Goal: Task Accomplishment & Management: Manage account settings

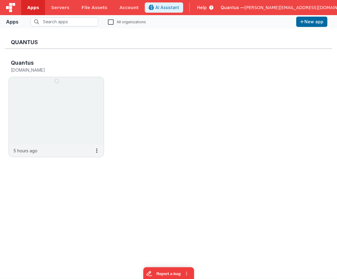
click at [264, 4] on div "Quantus — hassan@delfsengineering.ca" at bounding box center [291, 7] width 140 height 10
click at [245, 6] on span "Quantus —" at bounding box center [233, 8] width 24 height 6
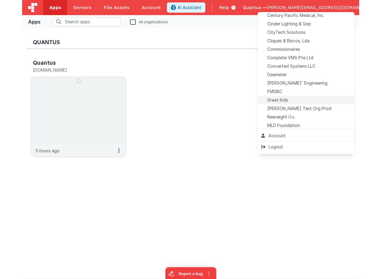
scroll to position [123, 0]
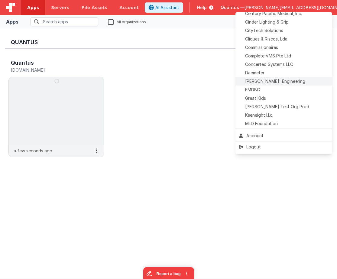
click at [275, 81] on span "Delfs' Engineering" at bounding box center [275, 81] width 60 height 6
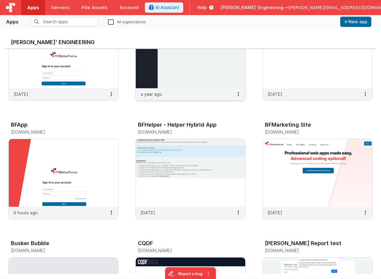
scroll to position [182, 0]
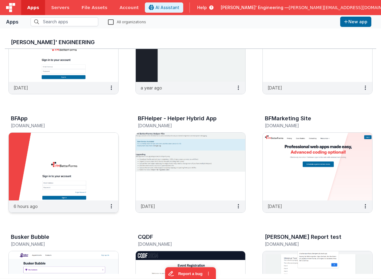
click at [86, 151] on img at bounding box center [64, 167] width 110 height 68
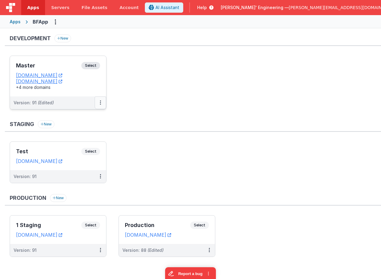
click at [101, 103] on icon at bounding box center [100, 103] width 1 height 0
click at [83, 137] on link "Deploy..." at bounding box center [79, 138] width 53 height 11
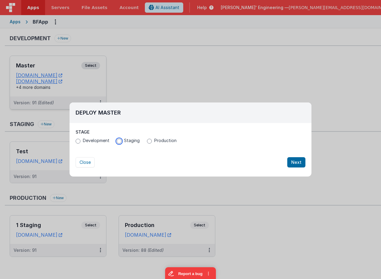
click at [120, 141] on input "Staging" at bounding box center [119, 141] width 5 height 5
radio input "true"
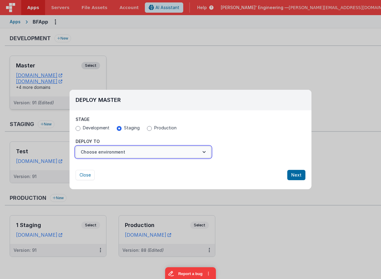
click at [117, 149] on button "Choose environment" at bounding box center [144, 153] width 136 height 12
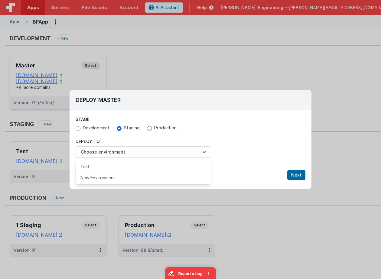
click at [114, 166] on link "Test" at bounding box center [144, 167] width 136 height 11
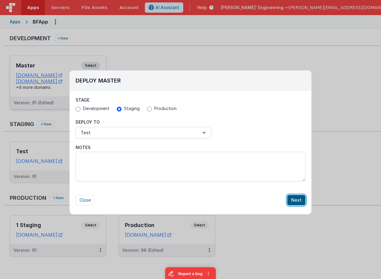
click at [297, 201] on button "Next" at bounding box center [297, 200] width 18 height 10
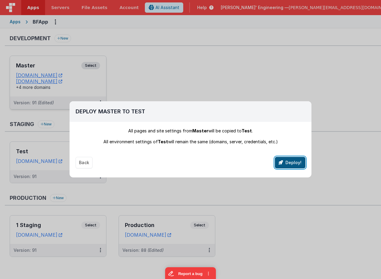
click at [291, 164] on button "Deploy!" at bounding box center [290, 163] width 31 height 12
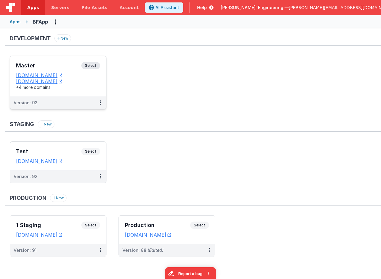
click at [207, 8] on span "Help" at bounding box center [202, 8] width 10 height 6
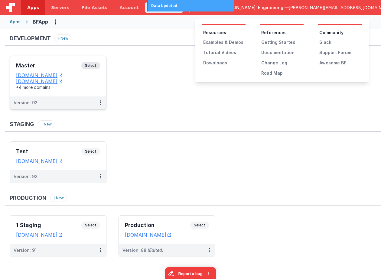
click at [254, 8] on button at bounding box center [190, 139] width 381 height 279
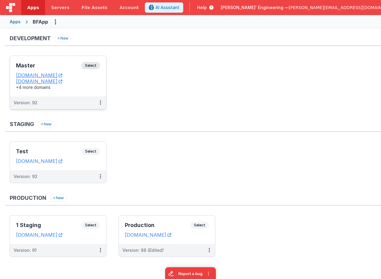
click at [51, 58] on div "Master Select URLs appdev.fmbetterforms.com c9dev.bfoperations.com +4 more doma…" at bounding box center [58, 76] width 96 height 41
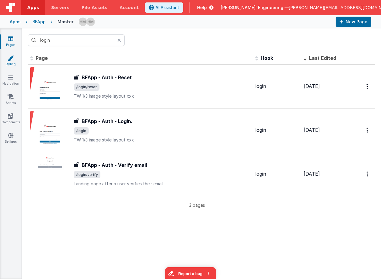
click at [8, 59] on icon at bounding box center [11, 58] width 6 height 6
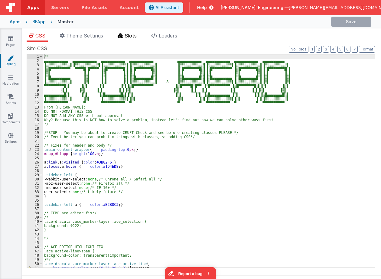
click at [130, 33] on span "Slots" at bounding box center [131, 36] width 12 height 6
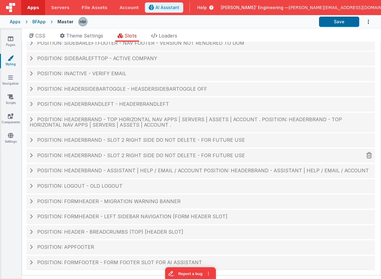
scroll to position [18, 0]
click at [132, 214] on span "Position: formHeader - Left Sidebar Navigation [form header slot]" at bounding box center [132, 216] width 190 height 6
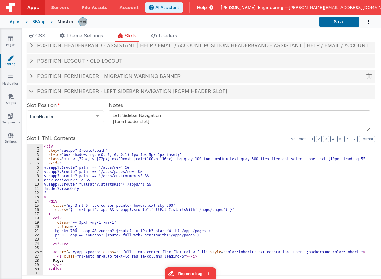
scroll to position [199, 0]
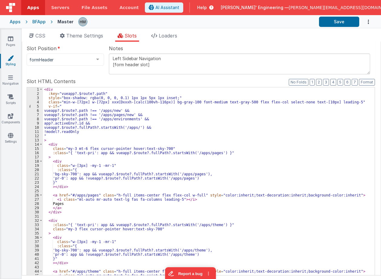
click at [139, 172] on div "< div :key = "vueapp?.$route?.path" style = "box-shadow: rgba(0, 0, 0, 0.1) 1px…" at bounding box center [209, 189] width 332 height 205
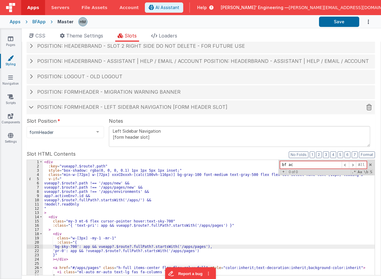
type input "bf ac"
click at [152, 107] on span "Position: formHeader - Left Sidebar Navigation [form header slot]" at bounding box center [132, 107] width 190 height 6
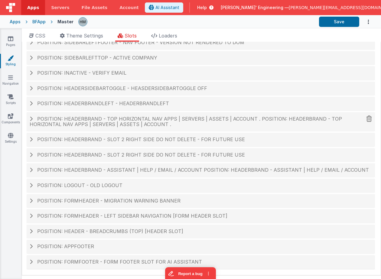
scroll to position [18, 0]
click at [146, 228] on div "Position: header - breadcrumbs (top) [header slot]" at bounding box center [201, 232] width 349 height 14
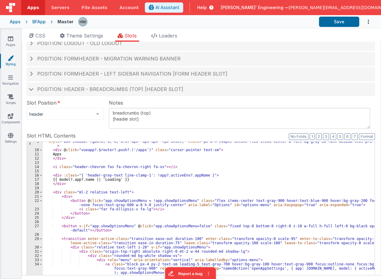
scroll to position [163, 0]
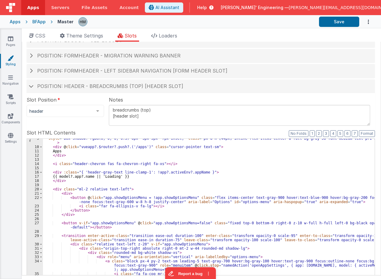
click at [134, 204] on div "" style = "box-shadow: rgba(0, 0, 0, 0.3) 0px -5px 5px -7px inset;" class = "px…" at bounding box center [209, 245] width 332 height 217
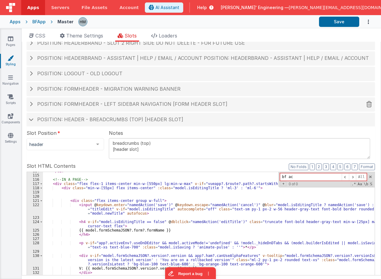
scroll to position [127, 0]
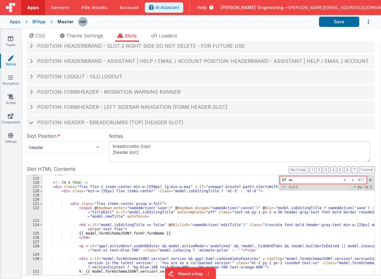
drag, startPoint x: 238, startPoint y: 169, endPoint x: 229, endPoint y: 168, distance: 9.4
click at [280, 176] on input "bf ac" at bounding box center [311, 180] width 62 height 8
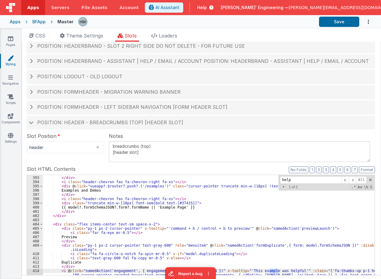
scroll to position [2066, 0]
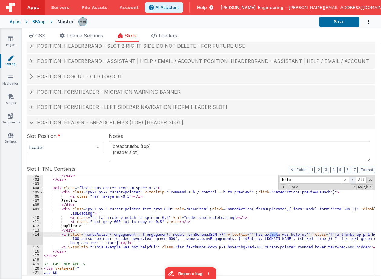
type input "help"
click at [337, 180] on span at bounding box center [352, 180] width 7 height 8
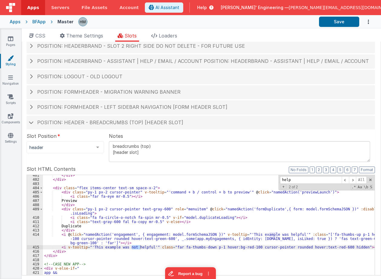
click at [95, 124] on span "Position: header - breadcrumbs (top) [header slot]" at bounding box center [110, 123] width 146 height 6
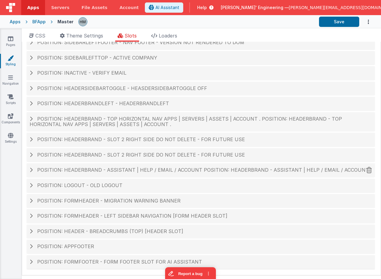
click at [167, 169] on span "Position: headerBrand - Assistant | Help / Email / Account Position: headerBran…" at bounding box center [203, 170] width 332 height 6
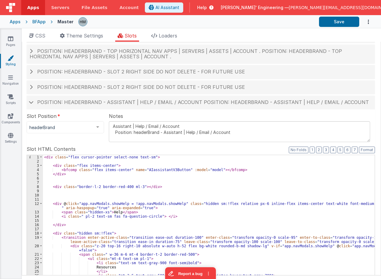
scroll to position [91, 0]
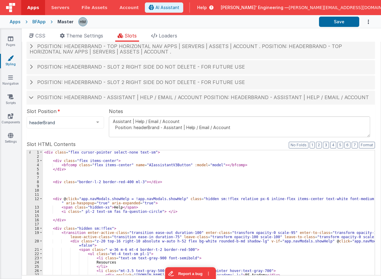
click at [184, 195] on div "< div class = "flex cursor-pointer select-none text-sm" > < div class = "flex i…" at bounding box center [209, 252] width 332 height 205
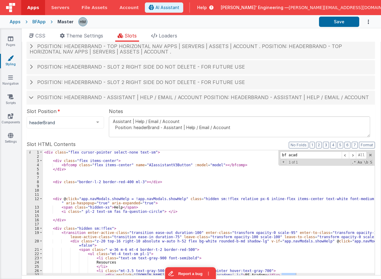
scroll to position [36, 0]
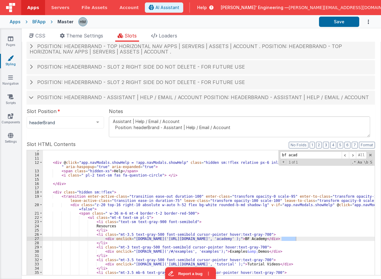
type input "bf acad"
click at [215, 192] on div "< div @ click = "app.navModals.showHelp = !app.navModals.showHelp" class = "hid…" at bounding box center [209, 250] width 332 height 205
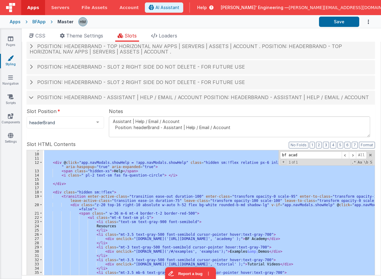
click at [208, 190] on div "< div @ click = "app.navModals.showHelp = !app.navModals.showHelp" class = "hid…" at bounding box center [209, 248] width 332 height 196
click at [38, 23] on div "BFApp" at bounding box center [38, 22] width 13 height 6
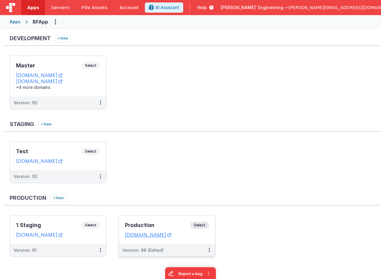
click at [166, 222] on div "Production Select" at bounding box center [167, 227] width 84 height 10
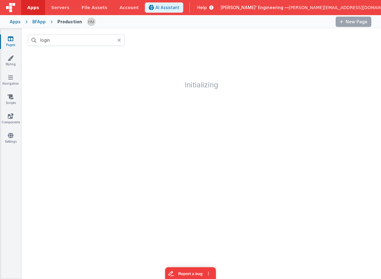
click at [118, 41] on icon at bounding box center [119, 40] width 4 height 5
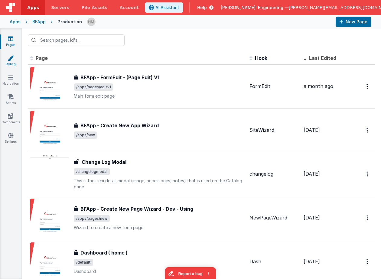
click at [14, 61] on link "Styling" at bounding box center [11, 61] width 22 height 12
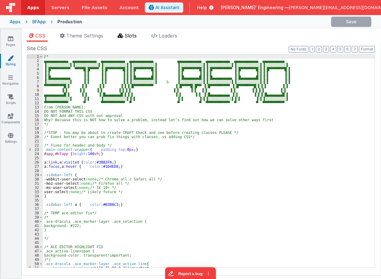
click at [130, 38] on span "Slots" at bounding box center [131, 36] width 12 height 6
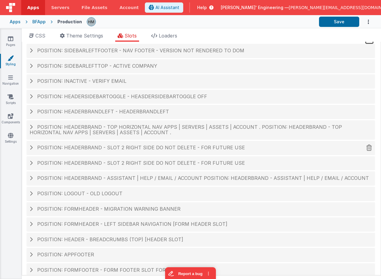
scroll to position [18, 0]
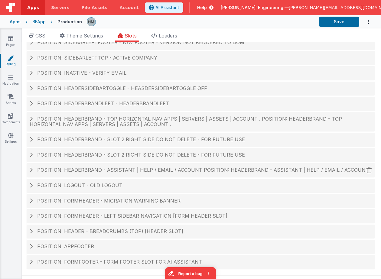
click at [122, 170] on span "Position: headerBrand - Assistant | Help / Email / Account Position: headerBran…" at bounding box center [203, 170] width 332 height 6
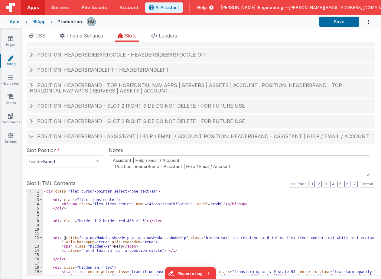
scroll to position [54, 0]
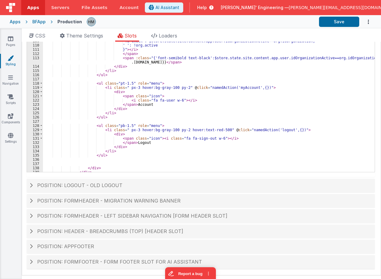
scroll to position [469, 0]
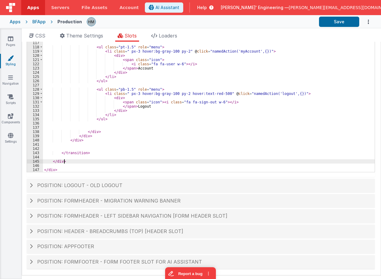
click at [121, 162] on div "< h5 > Switch Company </ h5 > </ li > < li class = " px-3 whitespace-normal hov…" at bounding box center [209, 75] width 332 height 205
click at [122, 161] on div "< h5 > Switch Company </ h5 > </ li > < li class = " px-3 whitespace-normal hov…" at bounding box center [209, 75] width 332 height 205
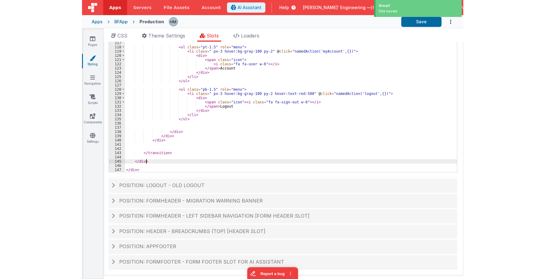
scroll to position [360, 0]
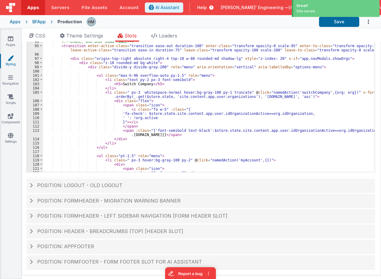
click at [16, 24] on div "Apps" at bounding box center [15, 22] width 11 height 6
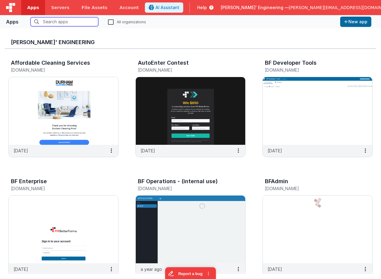
click at [75, 23] on input "text" at bounding box center [65, 21] width 68 height 9
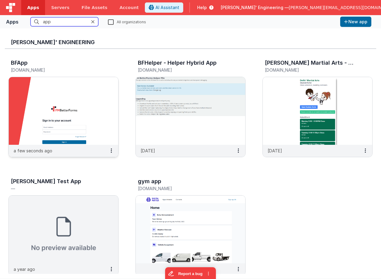
type input "app"
click at [50, 97] on img at bounding box center [64, 111] width 110 height 68
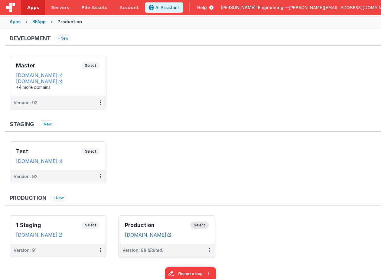
click at [153, 235] on link "app.fmbetterforms.com" at bounding box center [148, 235] width 46 height 6
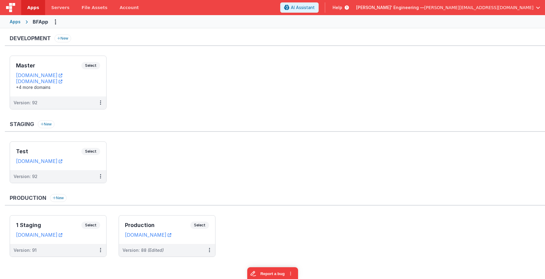
click at [337, 7] on span "Delfs' Engineering —" at bounding box center [390, 8] width 68 height 6
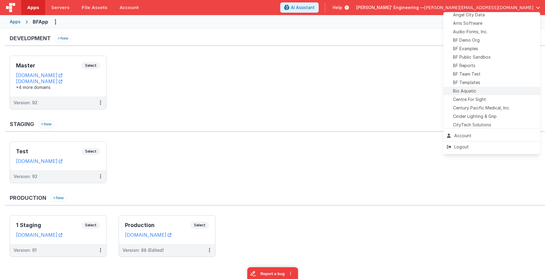
scroll to position [31, 0]
click at [337, 73] on span "BF Team Test" at bounding box center [467, 72] width 28 height 6
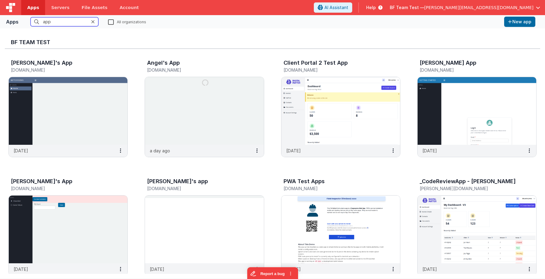
drag, startPoint x: 88, startPoint y: 21, endPoint x: 5, endPoint y: 15, distance: 82.6
click at [31, 17] on input "app" at bounding box center [65, 21] width 68 height 9
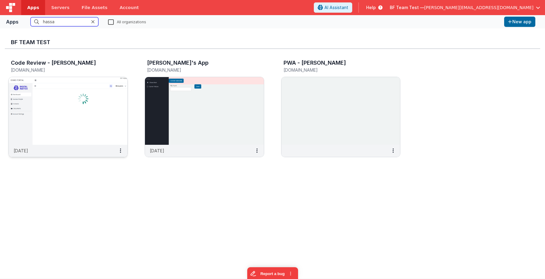
type input "hassa"
click at [91, 100] on img at bounding box center [68, 111] width 119 height 68
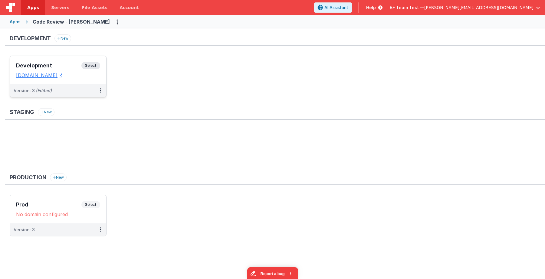
click at [93, 65] on span "Select" at bounding box center [90, 65] width 19 height 7
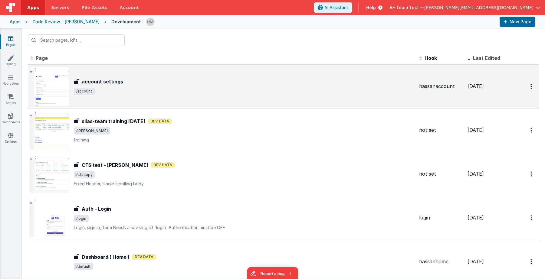
click at [159, 82] on div "account settings" at bounding box center [244, 81] width 341 height 7
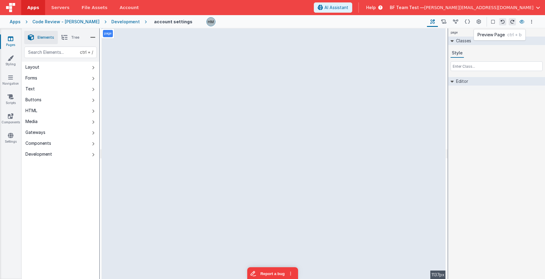
click at [337, 23] on icon at bounding box center [522, 22] width 5 height 4
click at [54, 66] on button "Layout" at bounding box center [60, 67] width 77 height 11
click at [52, 80] on button "Forms" at bounding box center [60, 78] width 77 height 11
click at [43, 89] on button "Text" at bounding box center [60, 89] width 77 height 11
click at [44, 97] on button "Buttons" at bounding box center [60, 99] width 77 height 11
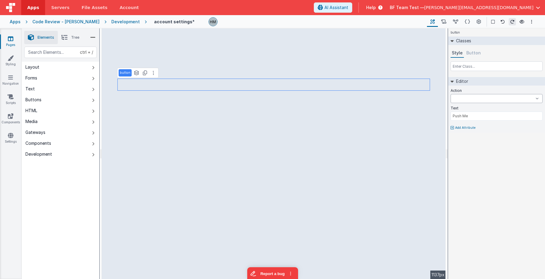
click at [337, 94] on select "initUppy installApp newActionScript5 newActionScript7 onFormLoad save uploadHan…" at bounding box center [497, 98] width 92 height 9
click at [337, 96] on select "initUppy installApp newActionScript5 newActionScript7 onFormLoad save uploadHan…" at bounding box center [497, 98] width 92 height 9
click at [153, 75] on icon at bounding box center [153, 73] width 1 height 5
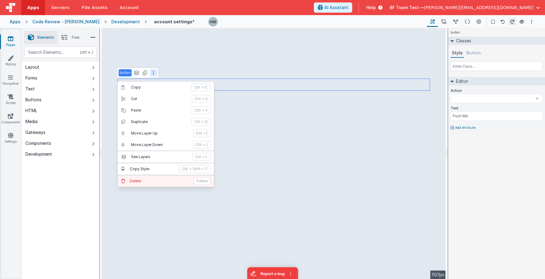
select select
click at [142, 181] on p "Delete" at bounding box center [160, 181] width 60 height 5
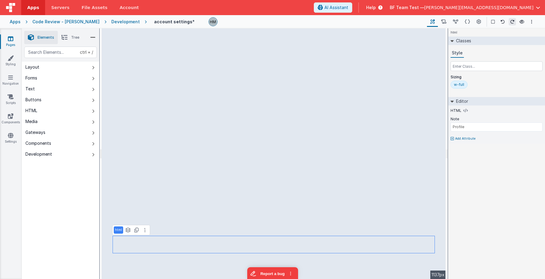
click at [8, 40] on icon at bounding box center [10, 39] width 5 height 6
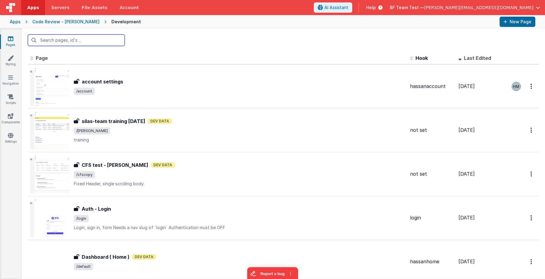
click at [113, 42] on input "text" at bounding box center [76, 41] width 97 height 12
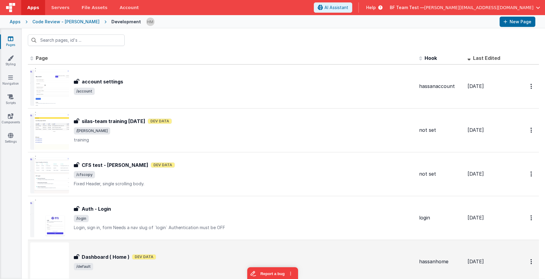
click at [210, 255] on div "Dashboard ( Home ) Dev Data" at bounding box center [244, 257] width 341 height 7
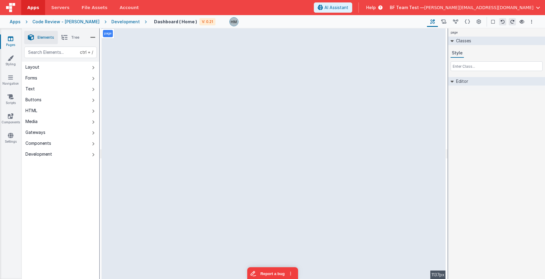
select select
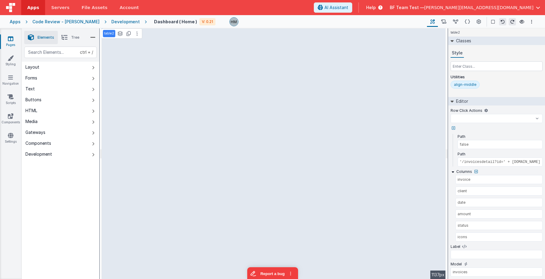
select select
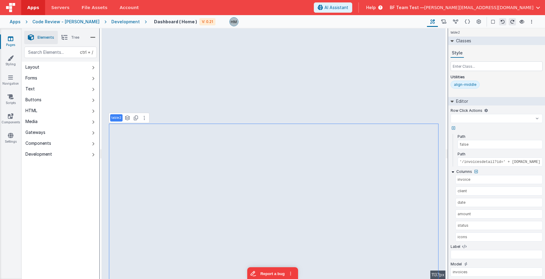
select select
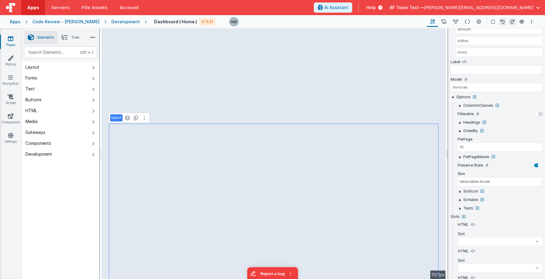
scroll to position [218, 0]
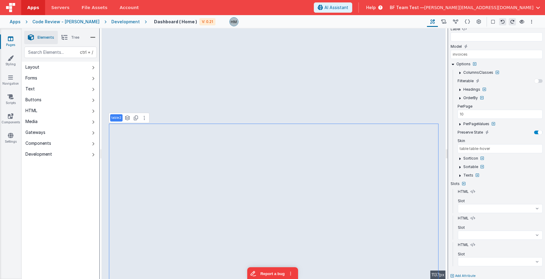
select select
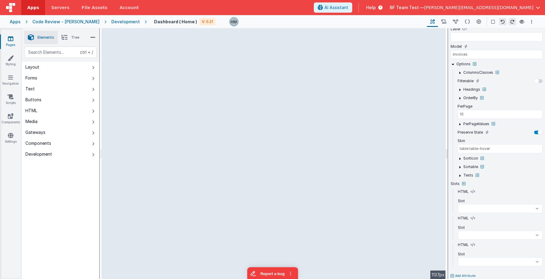
select select
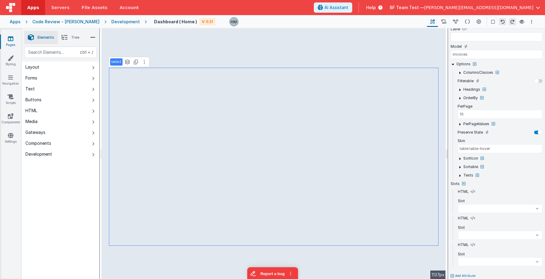
select select
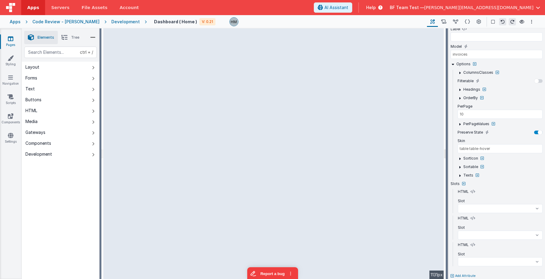
select select
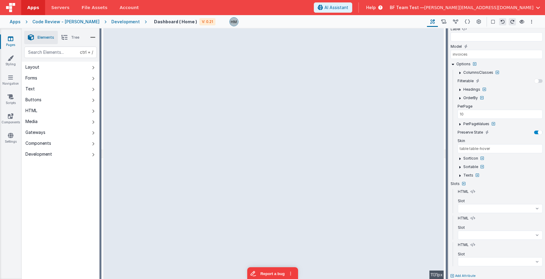
select select
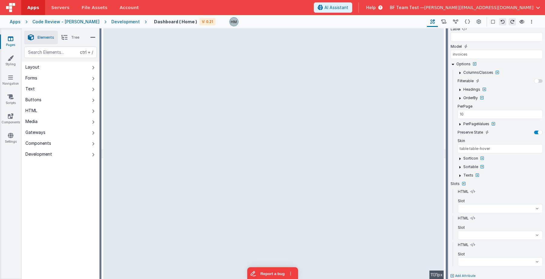
select select
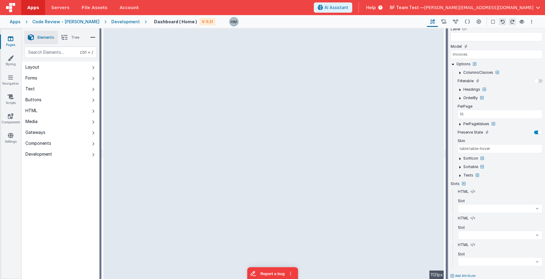
select select
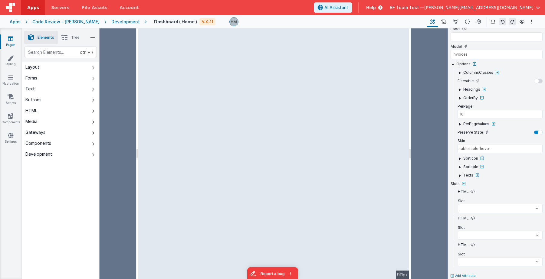
select select
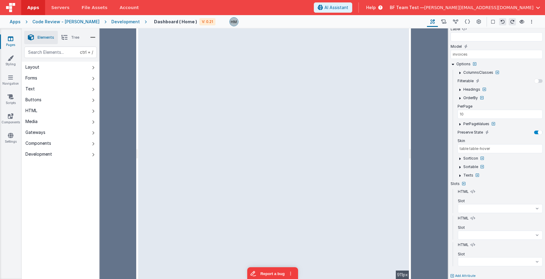
select select
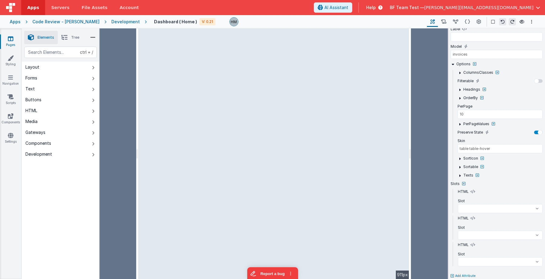
select select
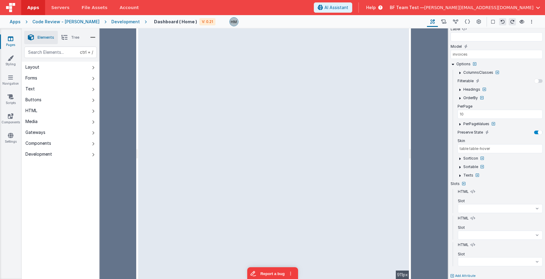
select select
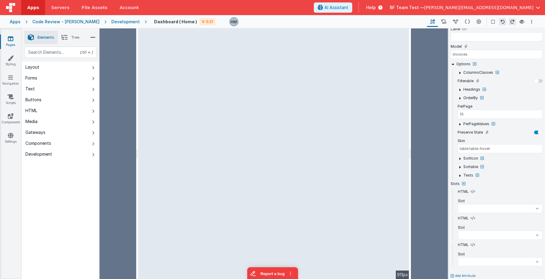
select select
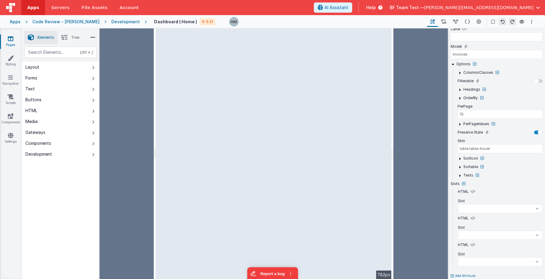
select select
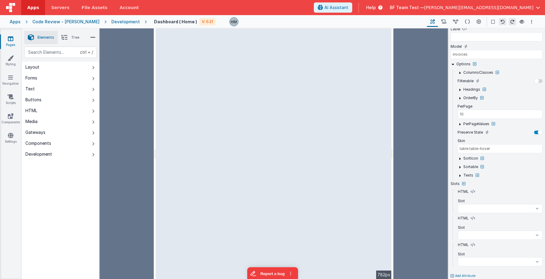
select select
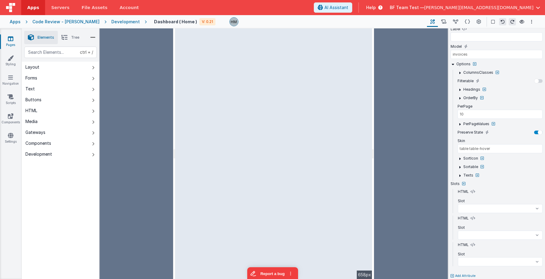
select select
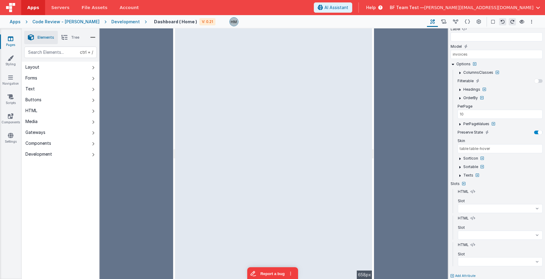
select select
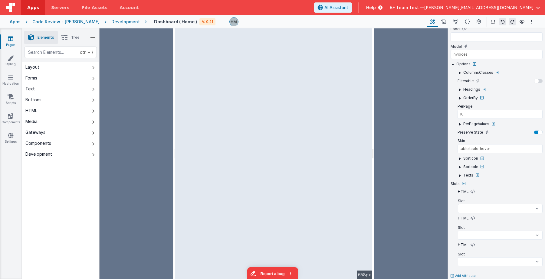
select select
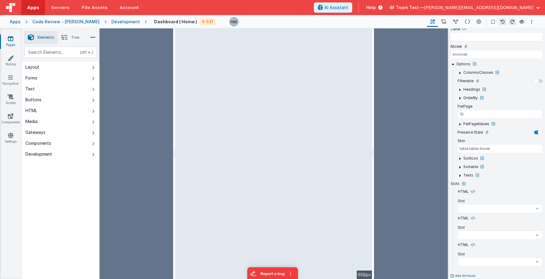
select select
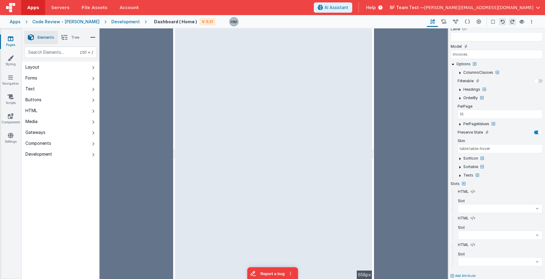
select select
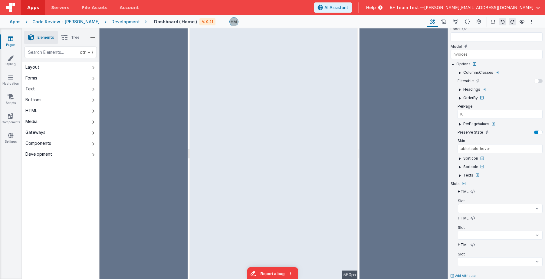
select select
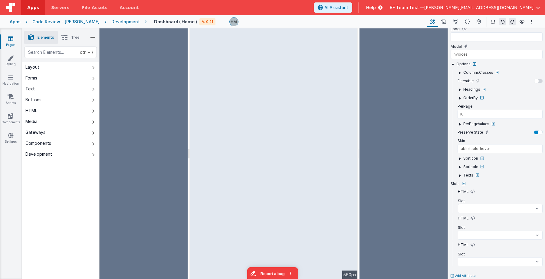
select select
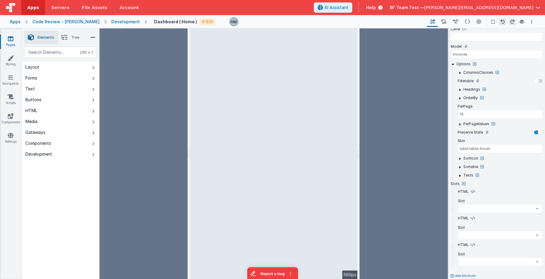
select select
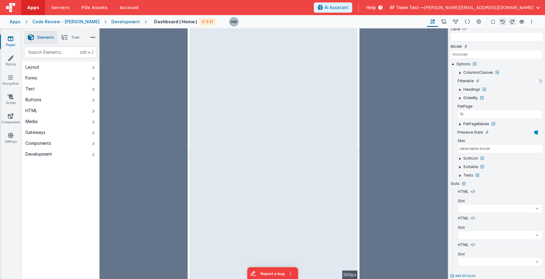
select select
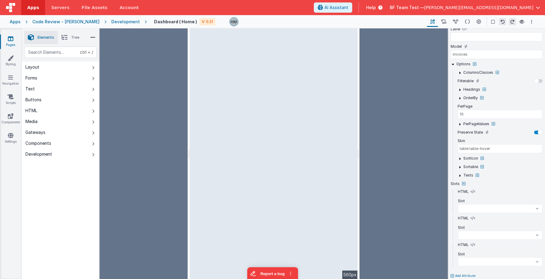
select select
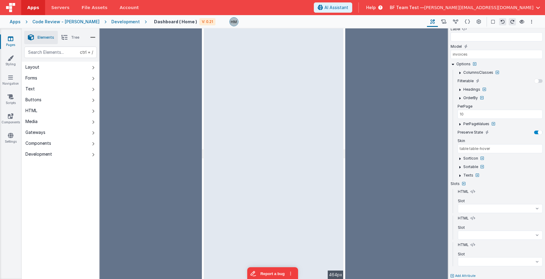
select select
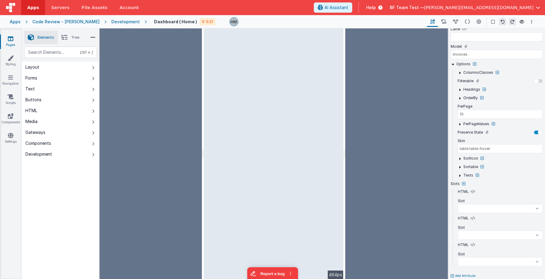
select select
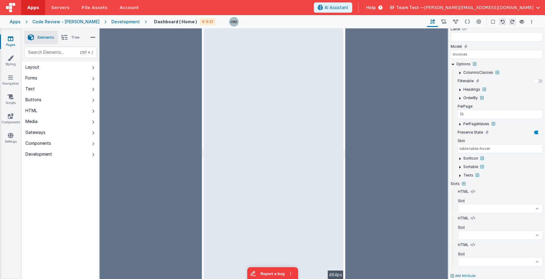
select select
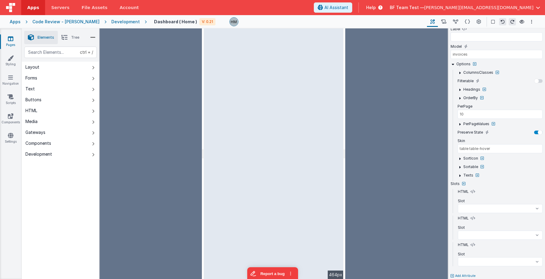
select select
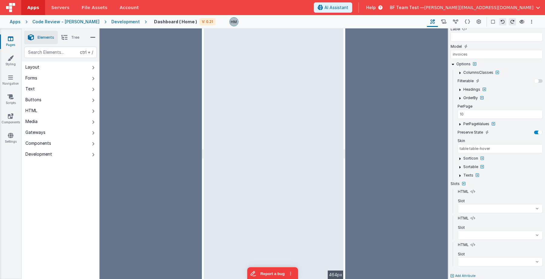
select select
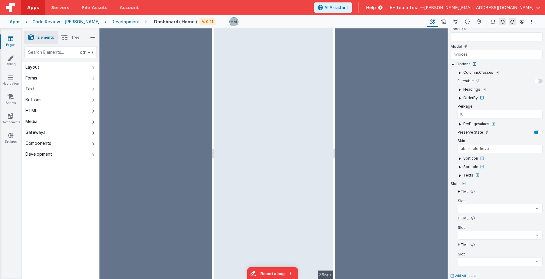
select select
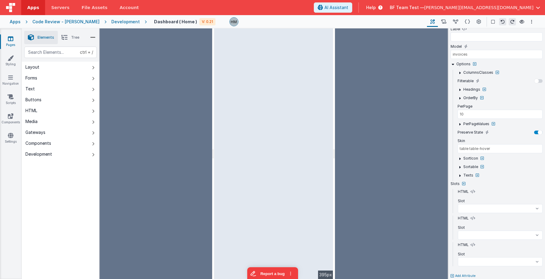
select select
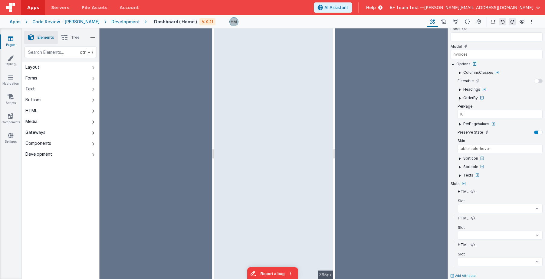
select select
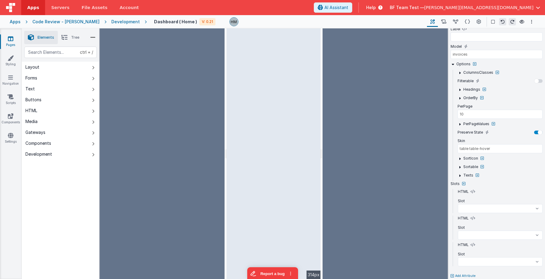
select select
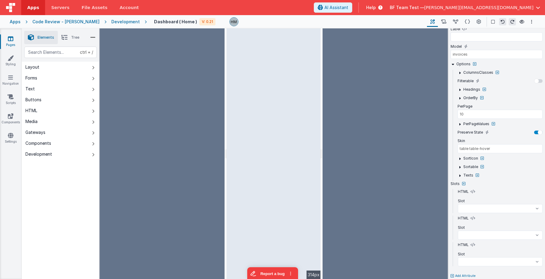
select select
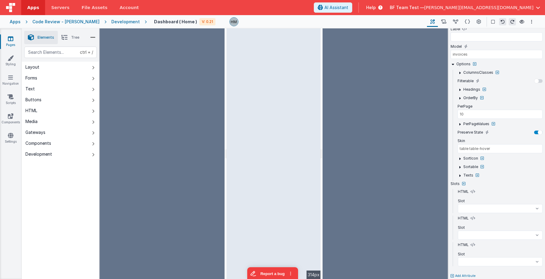
select select
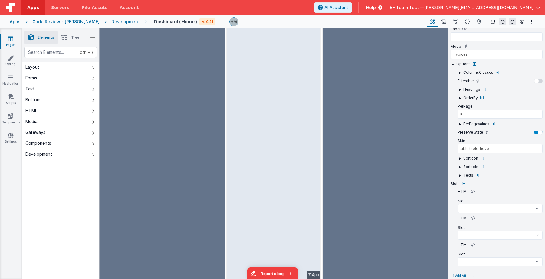
select select
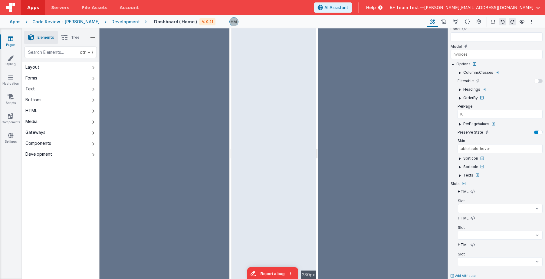
select select
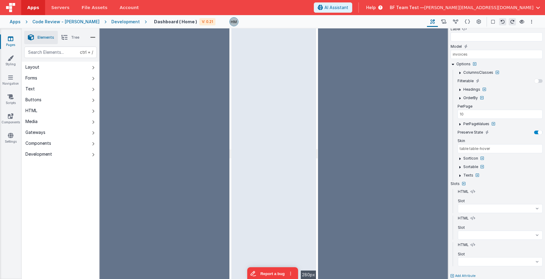
select select
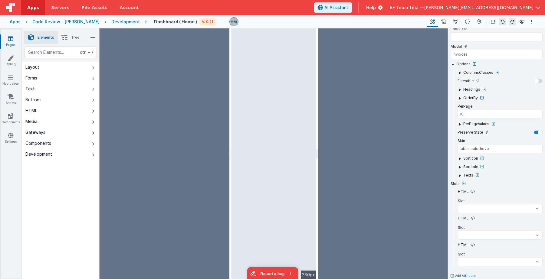
select select
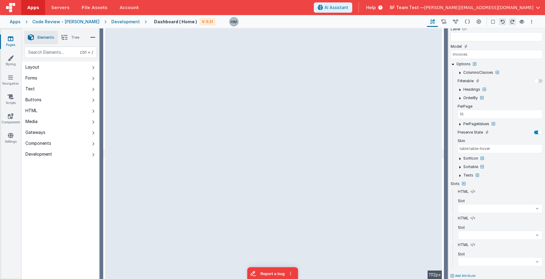
drag, startPoint x: 446, startPoint y: 154, endPoint x: 444, endPoint y: 159, distance: 5.6
click at [337, 159] on html "Apps Servers File Assets Account Some FUTURE Slot AI Assistant Help BF Team Tes…" at bounding box center [272, 139] width 545 height 279
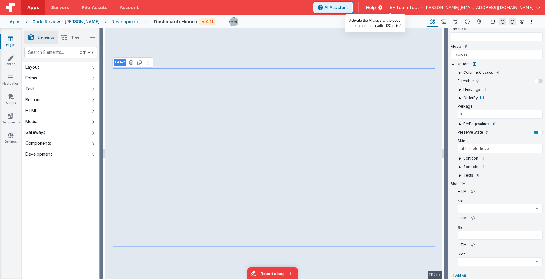
click at [337, 7] on span "AI Assistant" at bounding box center [336, 8] width 24 height 6
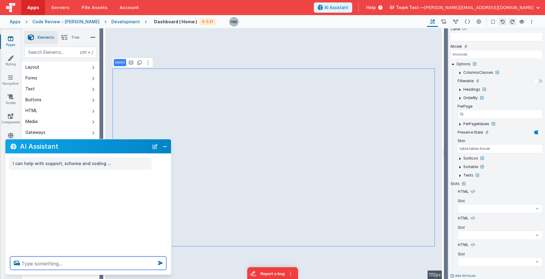
click at [48, 264] on textarea at bounding box center [88, 263] width 156 height 13
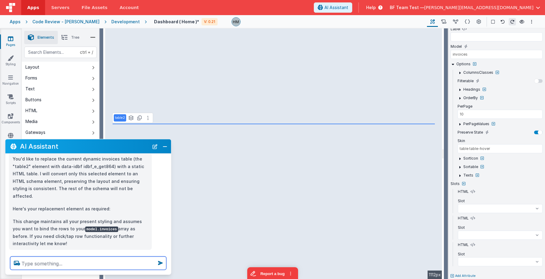
scroll to position [37, 0]
click at [165, 150] on button "Close" at bounding box center [165, 146] width 8 height 8
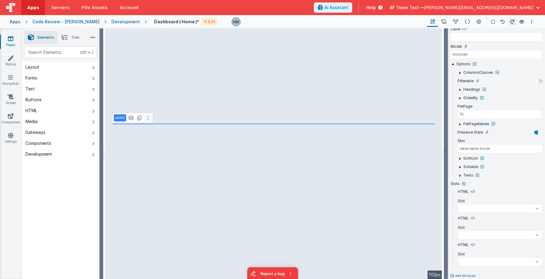
click at [146, 118] on button at bounding box center [147, 117] width 7 height 7
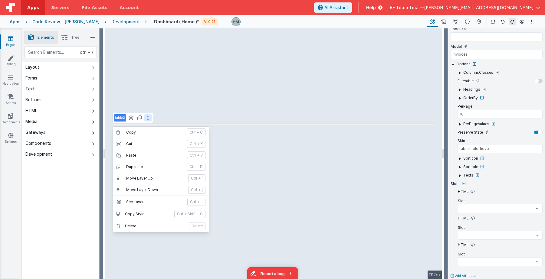
click at [146, 118] on button at bounding box center [147, 117] width 7 height 7
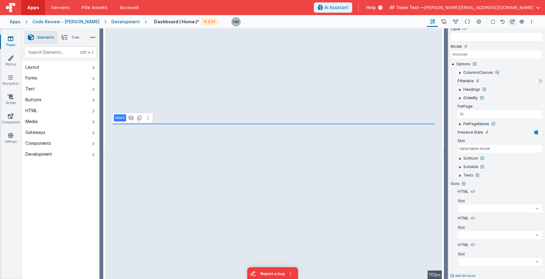
click at [72, 38] on span "Tree" at bounding box center [75, 37] width 8 height 5
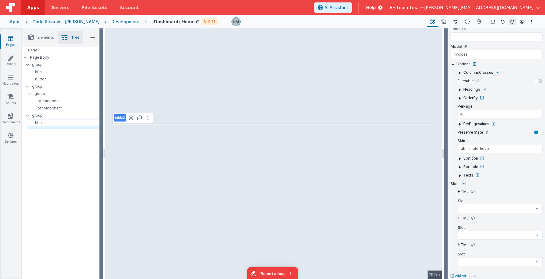
click at [48, 121] on p "html" at bounding box center [64, 122] width 70 height 5
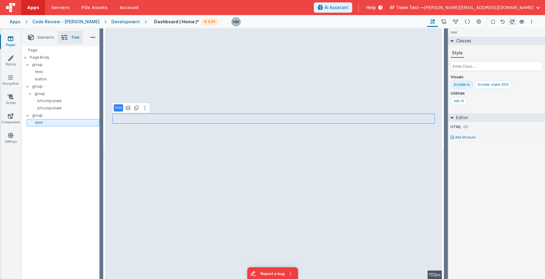
scroll to position [0, 0]
click at [144, 108] on icon at bounding box center [144, 108] width 1 height 5
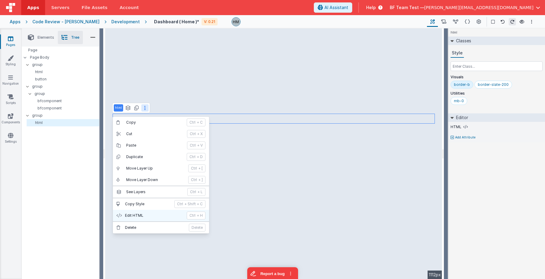
click at [143, 216] on p "Edit HTML" at bounding box center [154, 215] width 58 height 5
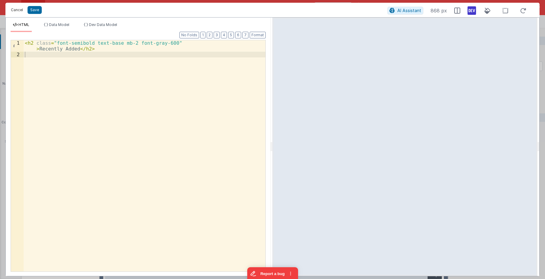
click at [17, 11] on button "Cancel" at bounding box center [17, 10] width 18 height 8
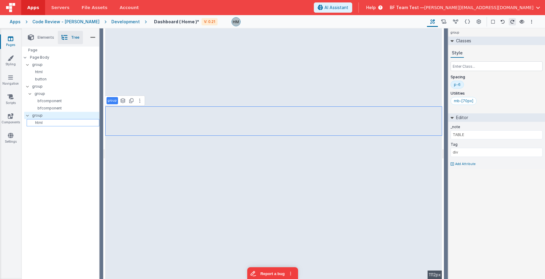
click at [72, 125] on div "html" at bounding box center [63, 122] width 73 height 7
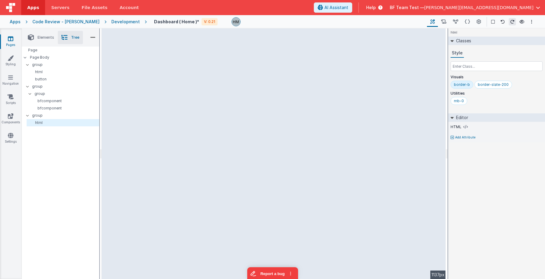
drag, startPoint x: 105, startPoint y: 98, endPoint x: 85, endPoint y: 97, distance: 19.4
click at [85, 97] on html "Apps Servers File Assets Account Some FUTURE Slot AI Assistant Help BF Team Tes…" at bounding box center [272, 139] width 545 height 279
click at [10, 42] on link "Pages" at bounding box center [11, 42] width 22 height 12
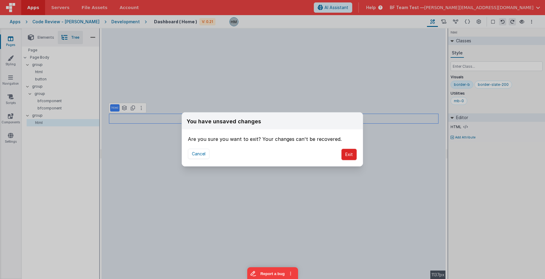
click at [337, 154] on button "Exit" at bounding box center [348, 155] width 15 height 12
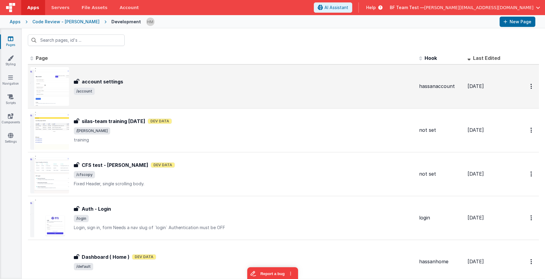
click at [296, 91] on span "/account" at bounding box center [244, 91] width 341 height 7
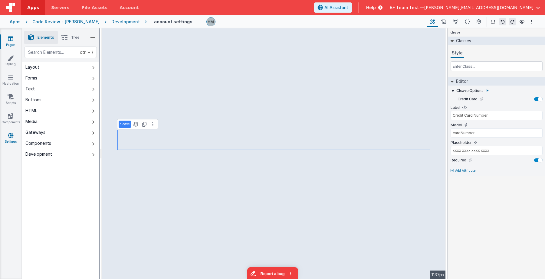
click at [12, 143] on link "Settings" at bounding box center [11, 139] width 22 height 12
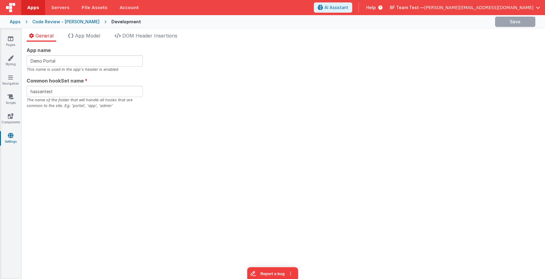
drag, startPoint x: 163, startPoint y: 39, endPoint x: 181, endPoint y: 51, distance: 21.3
click at [163, 40] on li "DOM Header Insertions" at bounding box center [145, 37] width 67 height 10
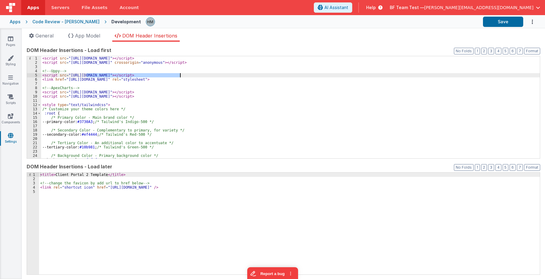
drag, startPoint x: 88, startPoint y: 77, endPoint x: 181, endPoint y: 74, distance: 93.3
click at [181, 74] on div "< script src = "https://cdn.tailwindcss.com" > </ script > < script src = "http…" at bounding box center [290, 111] width 499 height 111
click at [71, 75] on div "< script src = "https://cdn.tailwindcss.com" > </ script > < script src = "http…" at bounding box center [290, 111] width 499 height 111
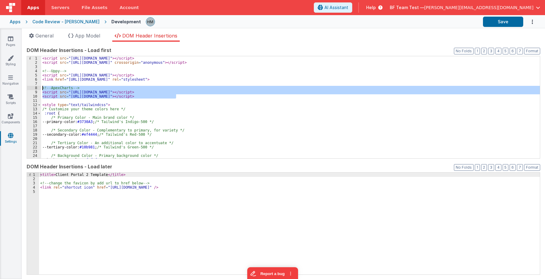
drag, startPoint x: 195, startPoint y: 95, endPoint x: 42, endPoint y: 88, distance: 152.7
click at [42, 88] on div "< script src = "https://cdn.tailwindcss.com" > </ script > < script src = "http…" at bounding box center [290, 111] width 499 height 111
click at [109, 94] on div "< script src = "https://cdn.tailwindcss.com" > </ script > < script src = "http…" at bounding box center [290, 107] width 499 height 102
drag, startPoint x: 184, startPoint y: 95, endPoint x: 40, endPoint y: 88, distance: 144.2
click at [41, 88] on div "< script src = "https://cdn.tailwindcss.com" > </ script > < script src = "http…" at bounding box center [290, 107] width 499 height 102
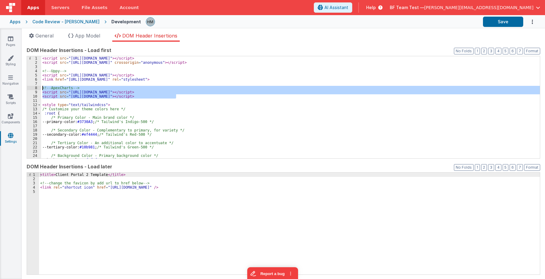
click at [94, 90] on div "< script src = "https://cdn.tailwindcss.com" > </ script > < script src = "http…" at bounding box center [290, 107] width 499 height 102
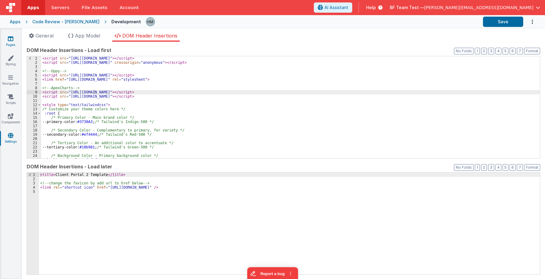
click at [14, 40] on link "Pages" at bounding box center [11, 42] width 22 height 12
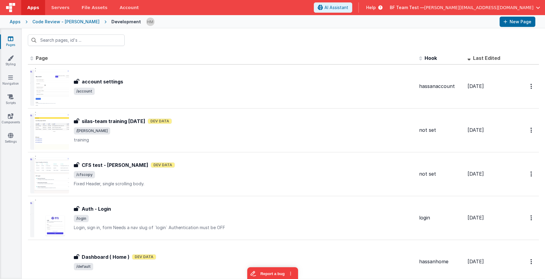
click at [337, 7] on span "Help" at bounding box center [371, 8] width 10 height 6
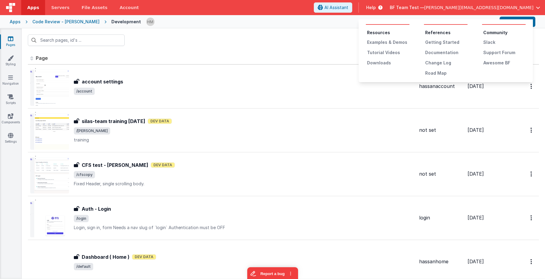
click at [32, 2] on button at bounding box center [272, 139] width 545 height 279
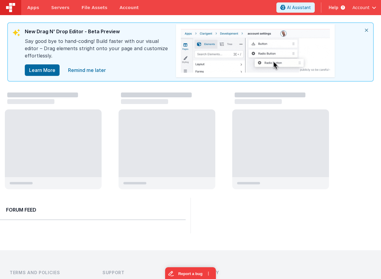
click at [334, 11] on div "Help" at bounding box center [337, 7] width 31 height 10
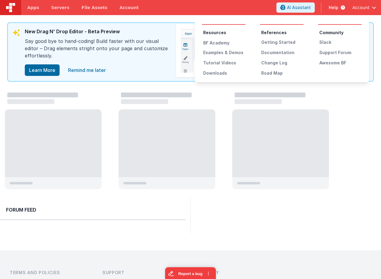
click at [334, 11] on button at bounding box center [190, 139] width 381 height 279
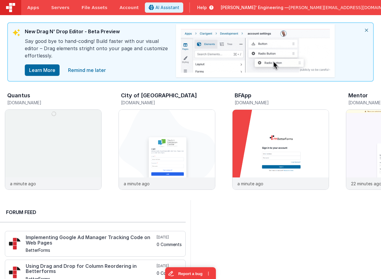
click at [207, 9] on span "Help" at bounding box center [202, 8] width 10 height 6
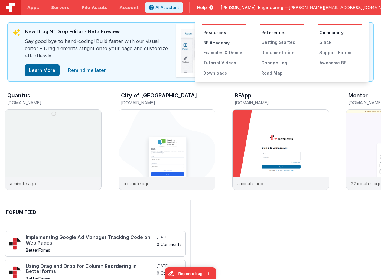
click at [227, 44] on div "BF Academy" at bounding box center [224, 43] width 42 height 6
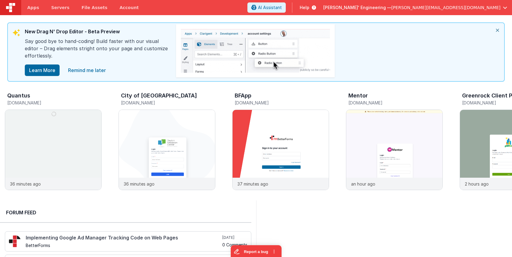
click at [478, 10] on span "[PERSON_NAME][EMAIL_ADDRESS][DOMAIN_NAME]" at bounding box center [446, 8] width 109 height 6
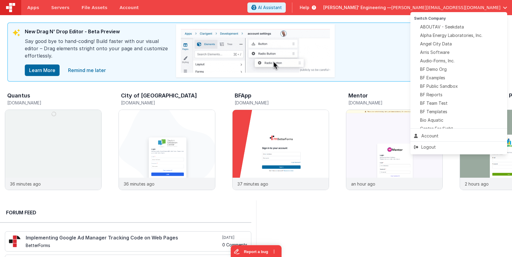
click at [429, 8] on button at bounding box center [256, 128] width 512 height 257
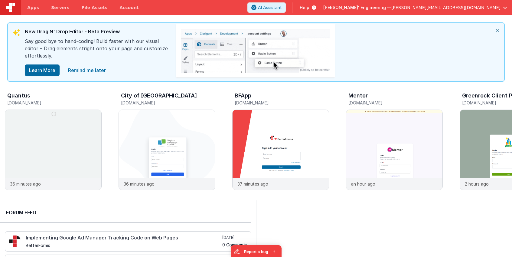
click at [310, 6] on span "Help" at bounding box center [305, 8] width 10 height 6
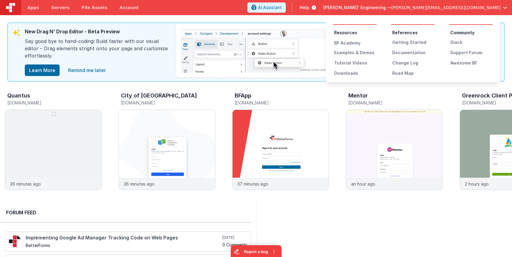
click at [460, 45] on ul "Community Slack Support Forum Awesome BF" at bounding box center [471, 48] width 44 height 36
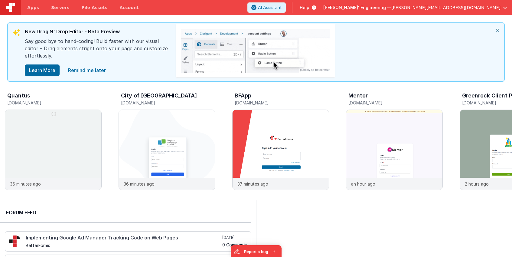
click at [324, 5] on div "Help" at bounding box center [308, 7] width 31 height 10
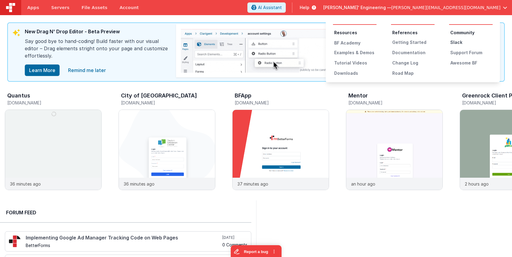
click at [457, 41] on div "Slack" at bounding box center [472, 42] width 42 height 6
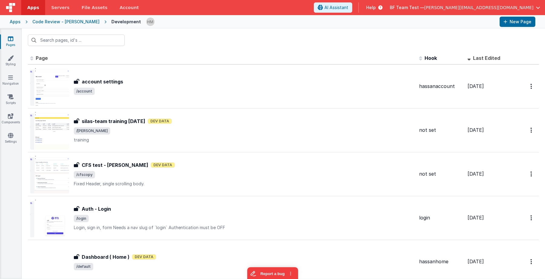
click at [376, 10] on span "Help" at bounding box center [371, 8] width 10 height 6
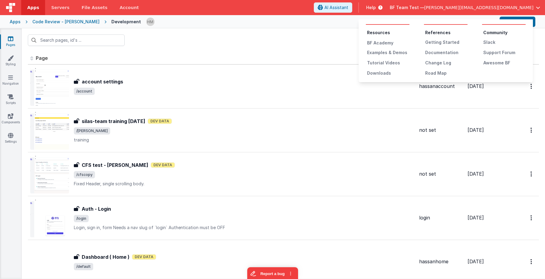
click at [428, 10] on button at bounding box center [272, 139] width 545 height 279
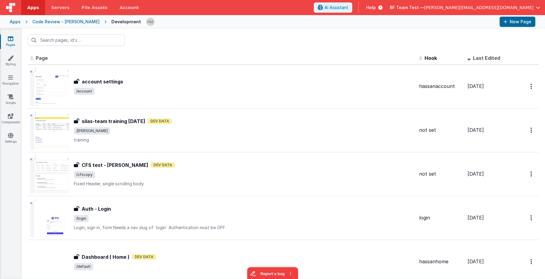
click at [58, 23] on div "Code Review - [PERSON_NAME]" at bounding box center [65, 22] width 67 height 6
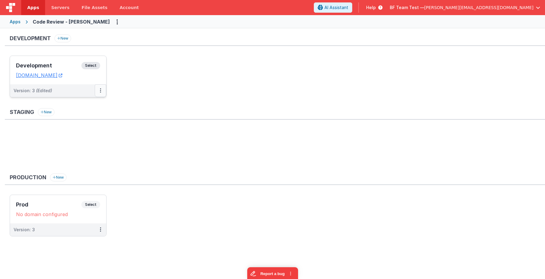
click at [102, 91] on button at bounding box center [101, 90] width 12 height 13
click at [69, 128] on link "Deploy..." at bounding box center [79, 126] width 53 height 11
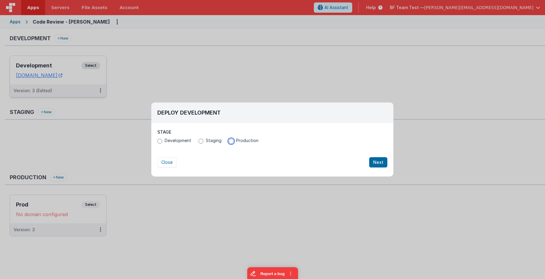
click at [231, 141] on input "Production" at bounding box center [231, 141] width 5 height 5
radio input "true"
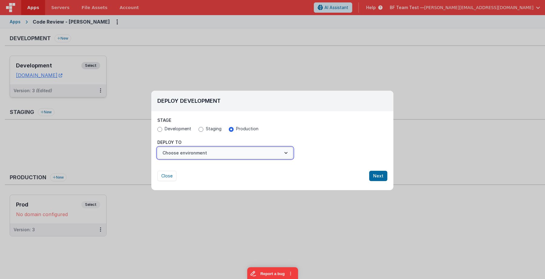
click at [246, 153] on button "Choose environment" at bounding box center [225, 153] width 136 height 12
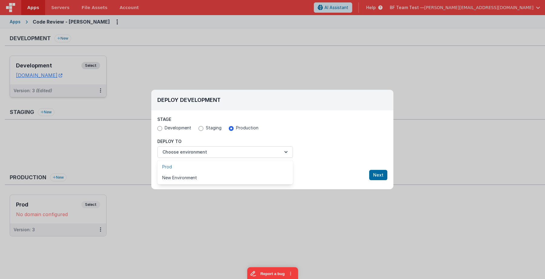
click at [218, 166] on link "Prod" at bounding box center [225, 167] width 136 height 11
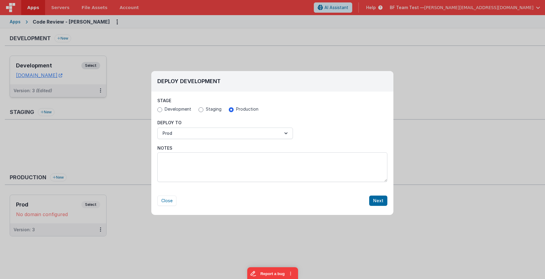
click at [206, 104] on div "Stage Development Staging Production" at bounding box center [272, 106] width 230 height 16
click at [206, 107] on span "Staging" at bounding box center [214, 109] width 16 height 6
click at [203, 107] on input "Staging" at bounding box center [201, 109] width 5 height 5
radio input "true"
radio input "false"
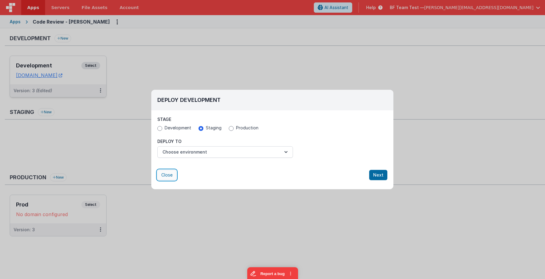
click at [170, 174] on button "Close" at bounding box center [166, 175] width 19 height 10
radio input "false"
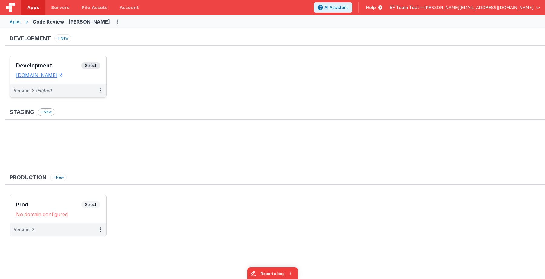
click at [52, 113] on button "New" at bounding box center [46, 112] width 17 height 8
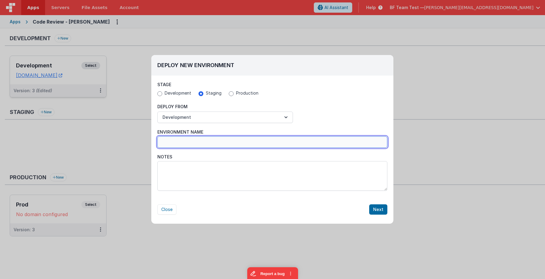
click at [202, 141] on input "Environment Name" at bounding box center [272, 143] width 230 height 12
type input "Staging"
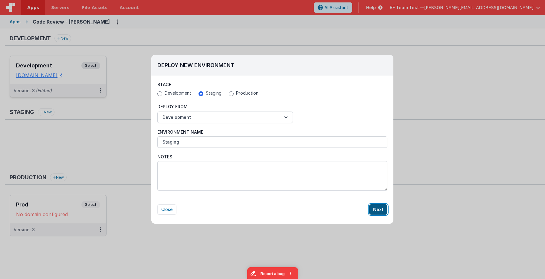
click at [381, 207] on button "Next" at bounding box center [378, 210] width 18 height 10
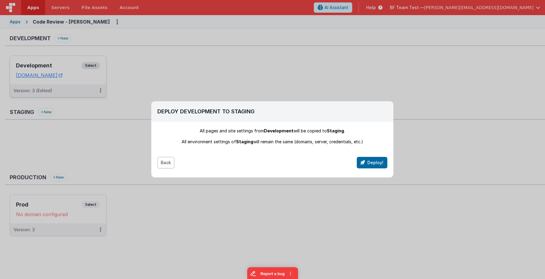
click at [170, 162] on button "Back" at bounding box center [165, 163] width 17 height 12
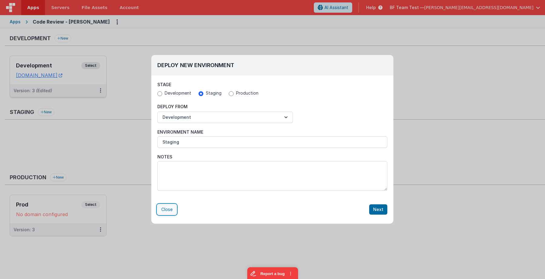
click at [161, 213] on button "Close" at bounding box center [166, 210] width 19 height 10
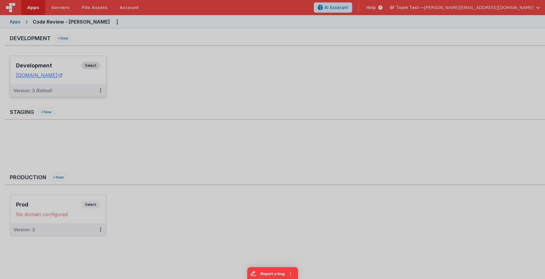
radio input "false"
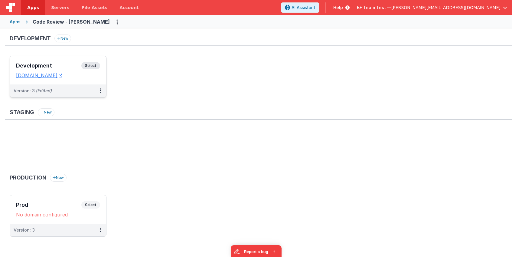
click at [343, 7] on span "Help" at bounding box center [339, 8] width 10 height 6
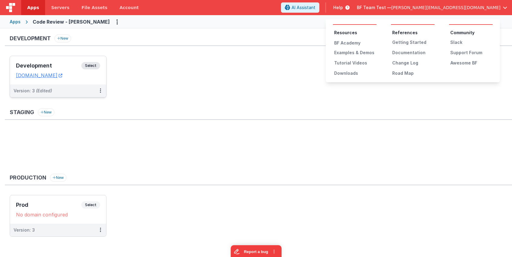
click at [442, 118] on button at bounding box center [256, 128] width 512 height 257
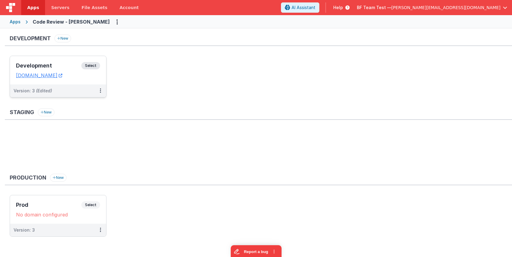
click at [343, 10] on span "Help" at bounding box center [339, 8] width 10 height 6
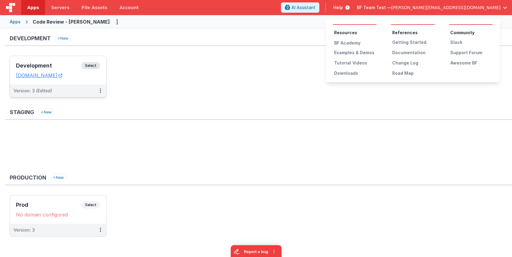
click at [457, 139] on button at bounding box center [256, 128] width 512 height 257
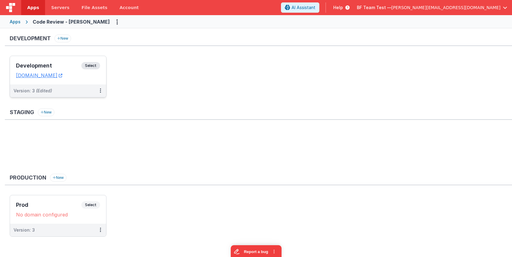
click at [343, 8] on span "Help" at bounding box center [339, 8] width 10 height 6
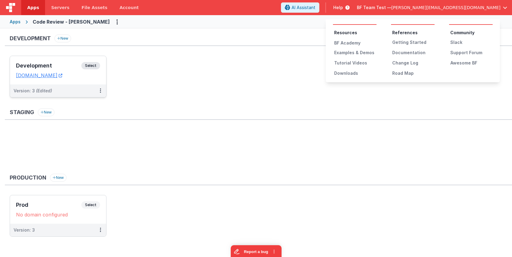
click at [189, 143] on button at bounding box center [256, 128] width 512 height 257
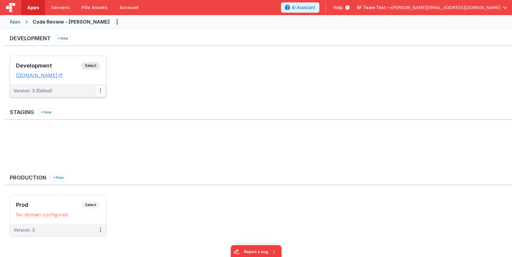
click at [103, 91] on button at bounding box center [101, 90] width 12 height 13
click at [106, 90] on div at bounding box center [256, 128] width 512 height 257
click at [37, 61] on div "Development Select URLs codereview-hassan.clientportal.cloud" at bounding box center [58, 70] width 96 height 28
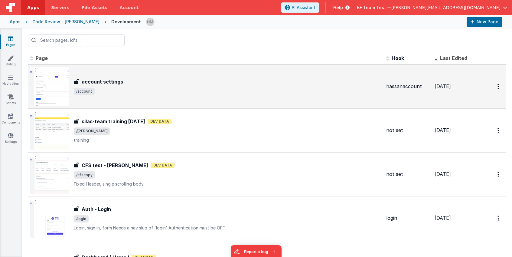
click at [176, 79] on div "account settings" at bounding box center [228, 81] width 308 height 7
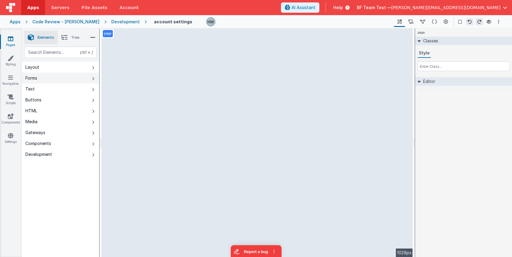
click at [54, 77] on button "Forms" at bounding box center [60, 78] width 77 height 11
select select "password"
select select "string"
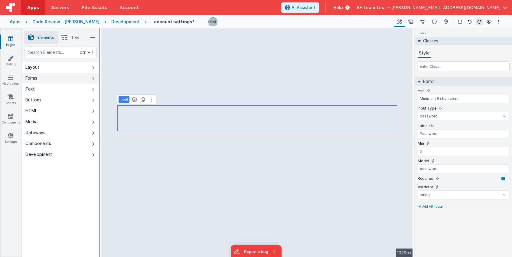
click at [63, 79] on button "Forms" at bounding box center [60, 78] width 77 height 11
type input "address"
type input "this key needed do not remove"
type input "start typing ..."
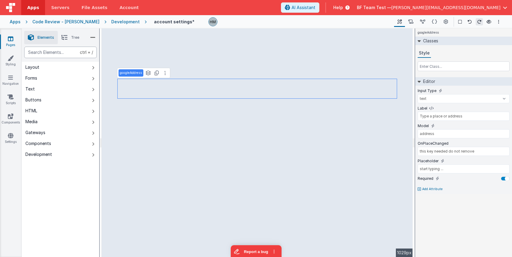
click at [59, 53] on div "text" at bounding box center [60, 53] width 73 height 12
type div "google"
type input "heading"
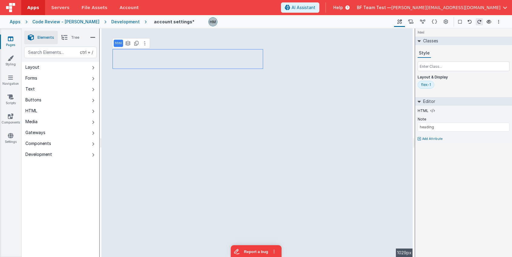
click at [357, 12] on div "Help" at bounding box center [341, 7] width 31 height 10
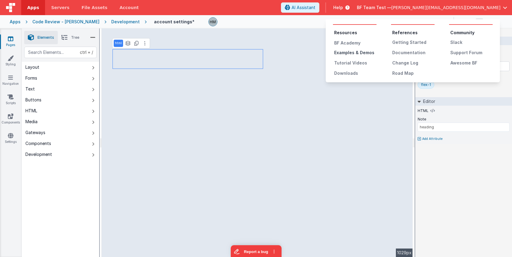
click at [352, 52] on div "Examples & Demos" at bounding box center [355, 53] width 42 height 6
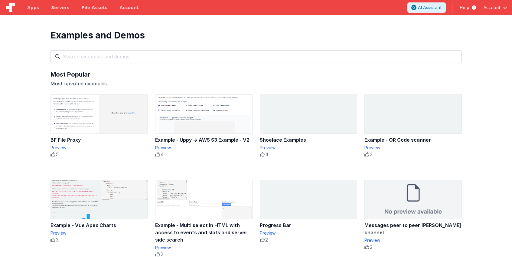
click at [200, 60] on input "text" at bounding box center [257, 56] width 412 height 13
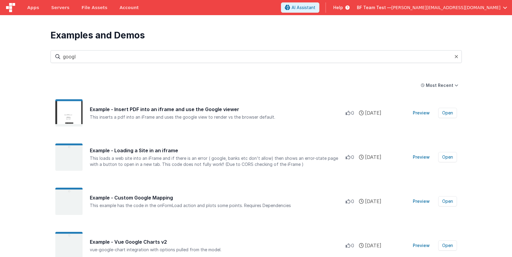
type input "google"
drag, startPoint x: 140, startPoint y: 51, endPoint x: 4, endPoint y: 32, distance: 137.5
click at [51, 50] on input "google" at bounding box center [257, 56] width 412 height 13
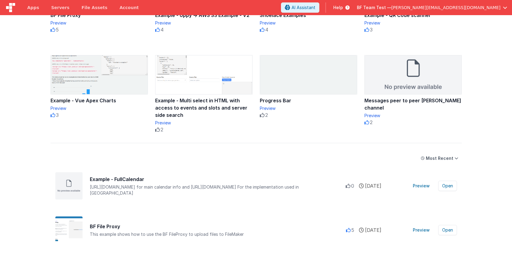
scroll to position [145, 0]
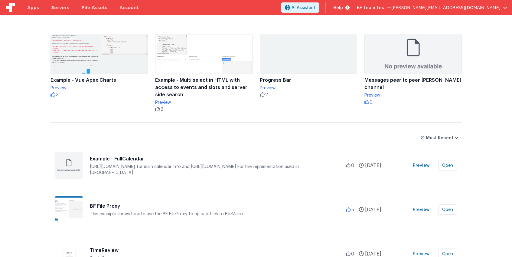
drag, startPoint x: 493, startPoint y: 105, endPoint x: 482, endPoint y: 181, distance: 76.7
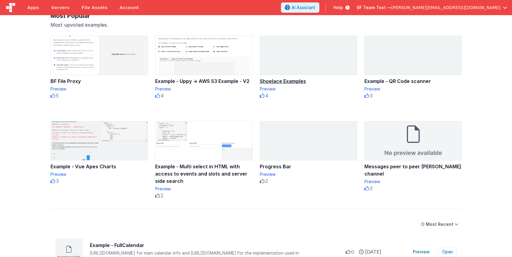
scroll to position [0, 0]
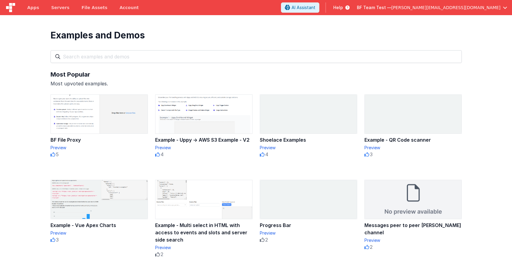
click at [187, 65] on div "Examples and Demos All Files Getting Started Examples Demos My Favourites" at bounding box center [256, 42] width 424 height 55
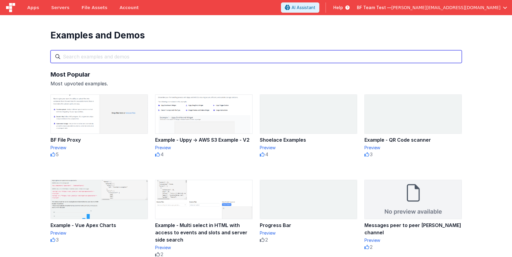
click at [193, 58] on input "text" at bounding box center [257, 56] width 412 height 13
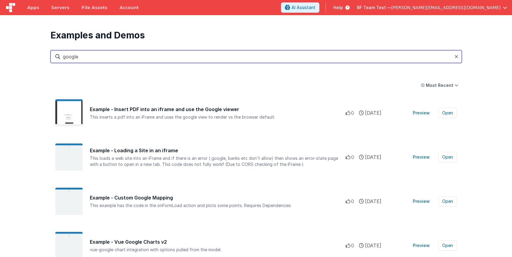
type input "google"
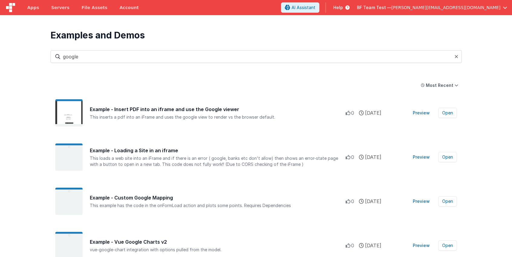
click at [459, 57] on div at bounding box center [458, 56] width 7 height 13
click at [456, 54] on icon at bounding box center [457, 56] width 4 height 5
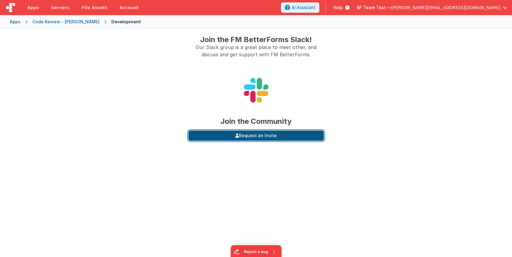
click at [284, 135] on button "Request an Invite" at bounding box center [257, 135] width 136 height 10
